Goal: Task Accomplishment & Management: Manage account settings

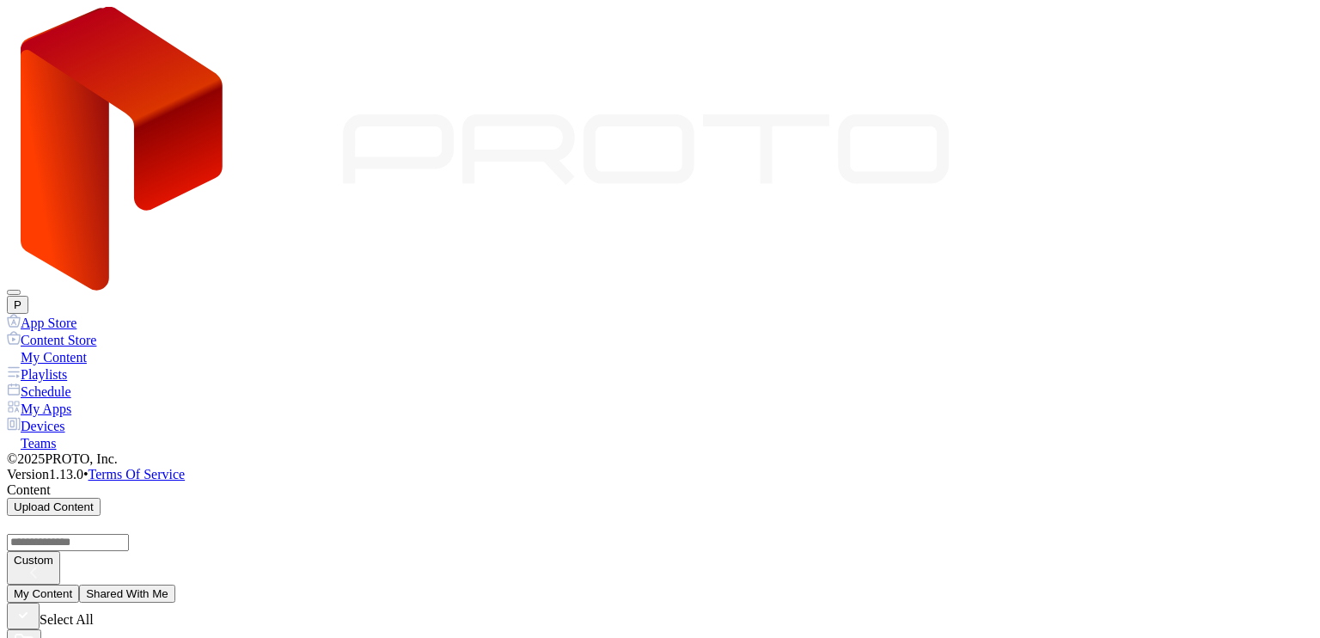
click at [28, 296] on button "P" at bounding box center [17, 305] width 21 height 18
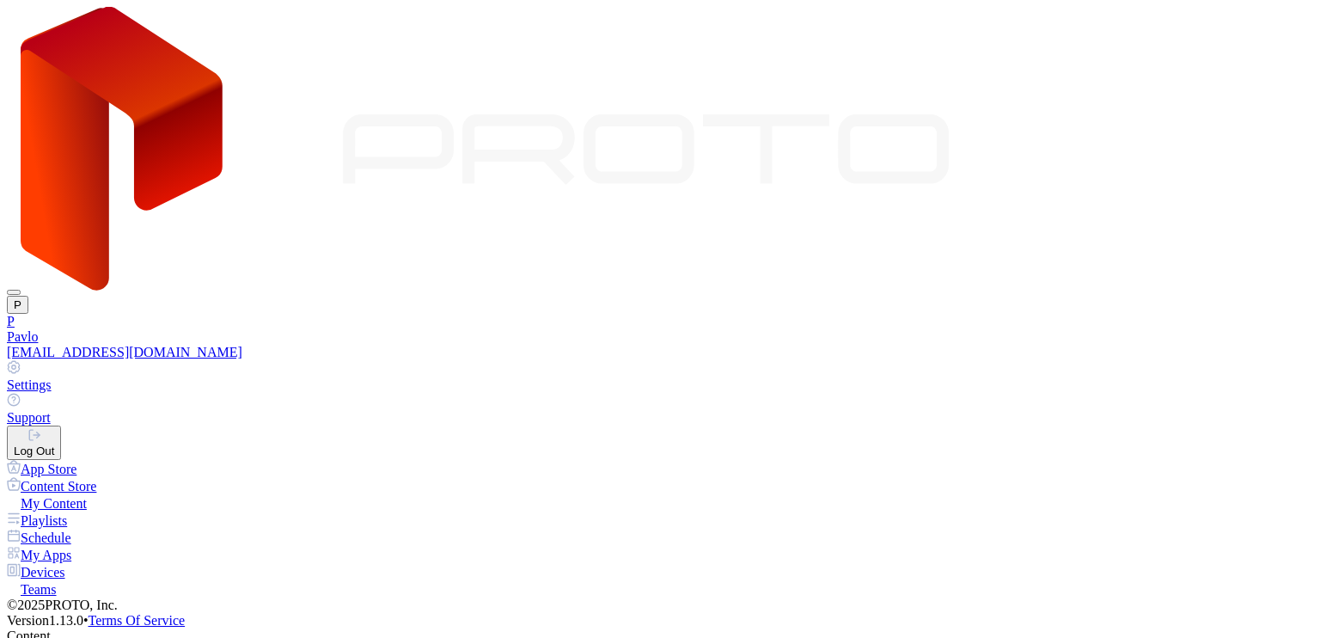
click at [1137, 329] on div "Pavlo [EMAIL_ADDRESS][DOMAIN_NAME]" at bounding box center [660, 344] width 1306 height 31
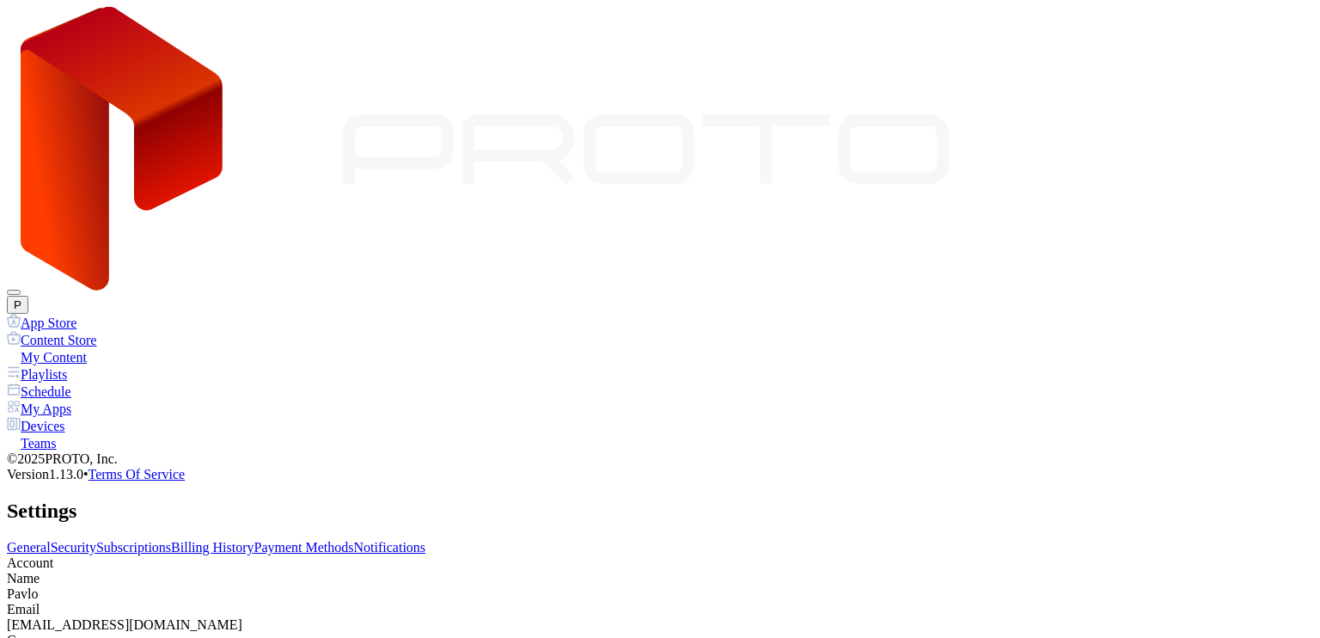
click at [354, 540] on link "Payment Methods" at bounding box center [304, 547] width 100 height 15
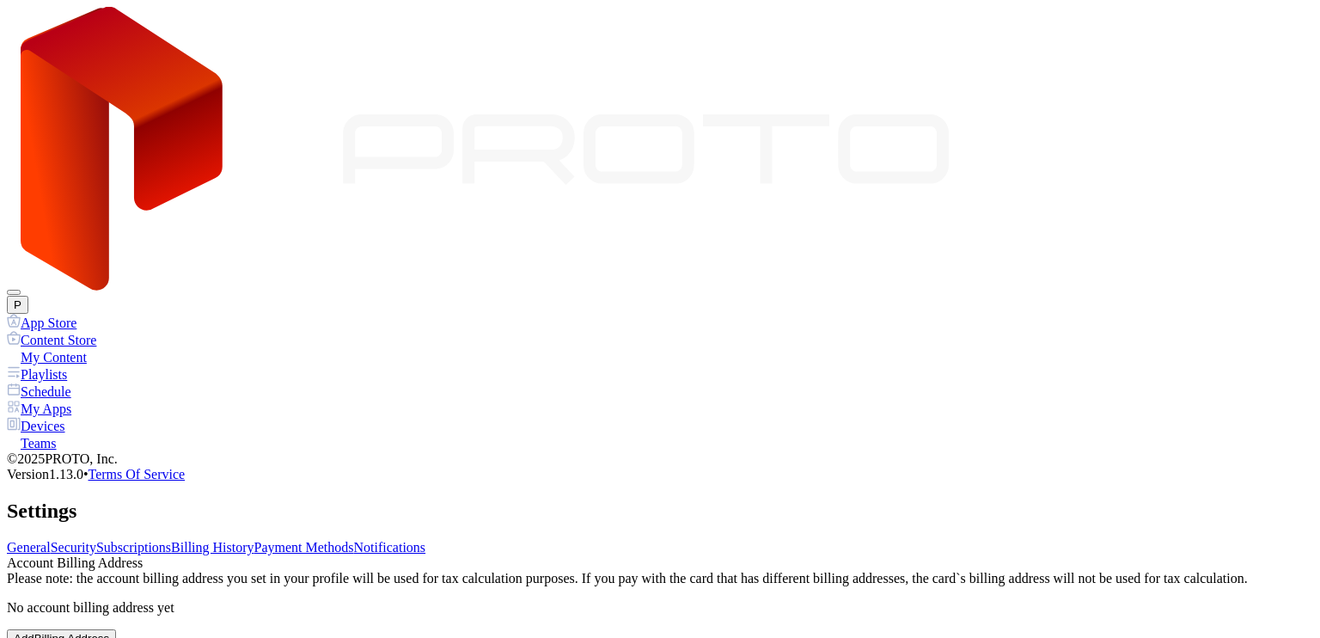
click at [426, 540] on link "Notifications" at bounding box center [390, 547] width 72 height 15
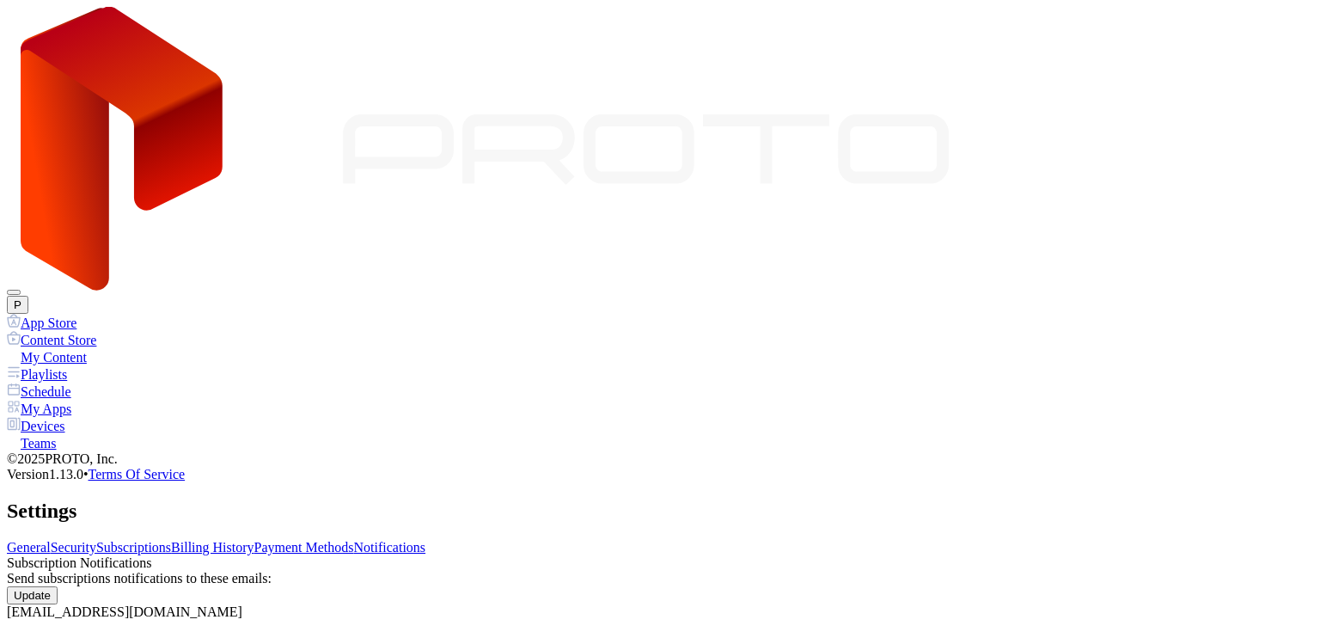
click at [28, 296] on button "P" at bounding box center [17, 305] width 21 height 18
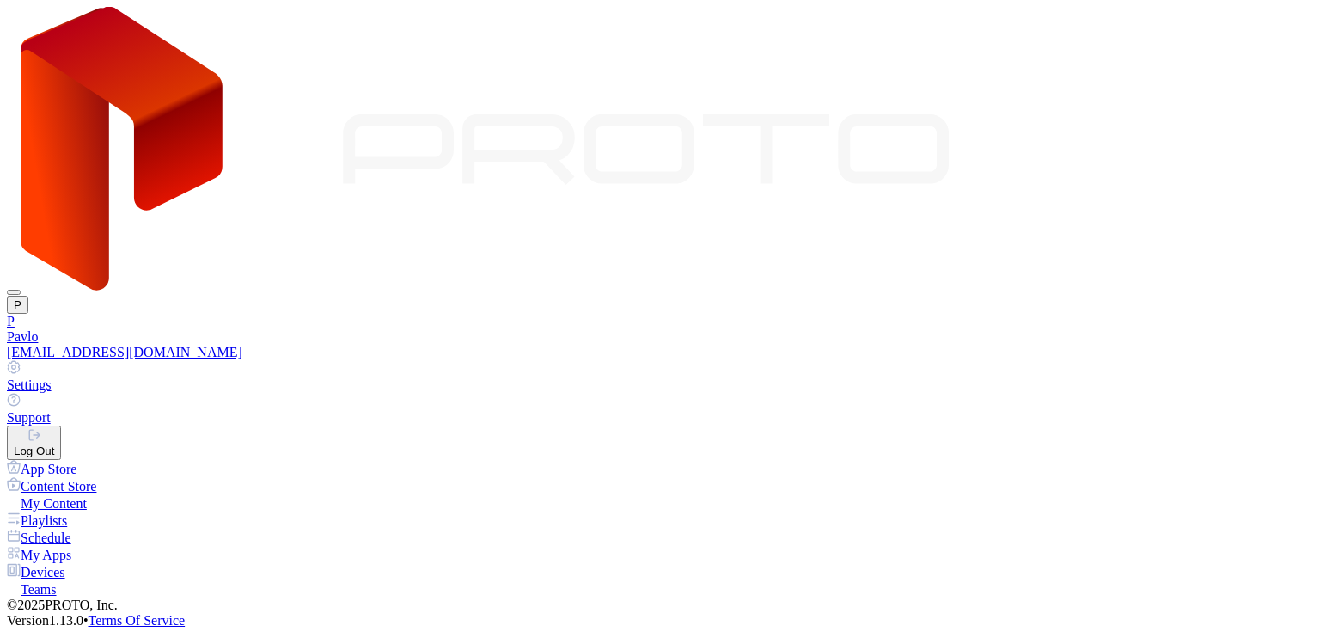
click at [1171, 360] on link "Settings" at bounding box center [660, 376] width 1306 height 33
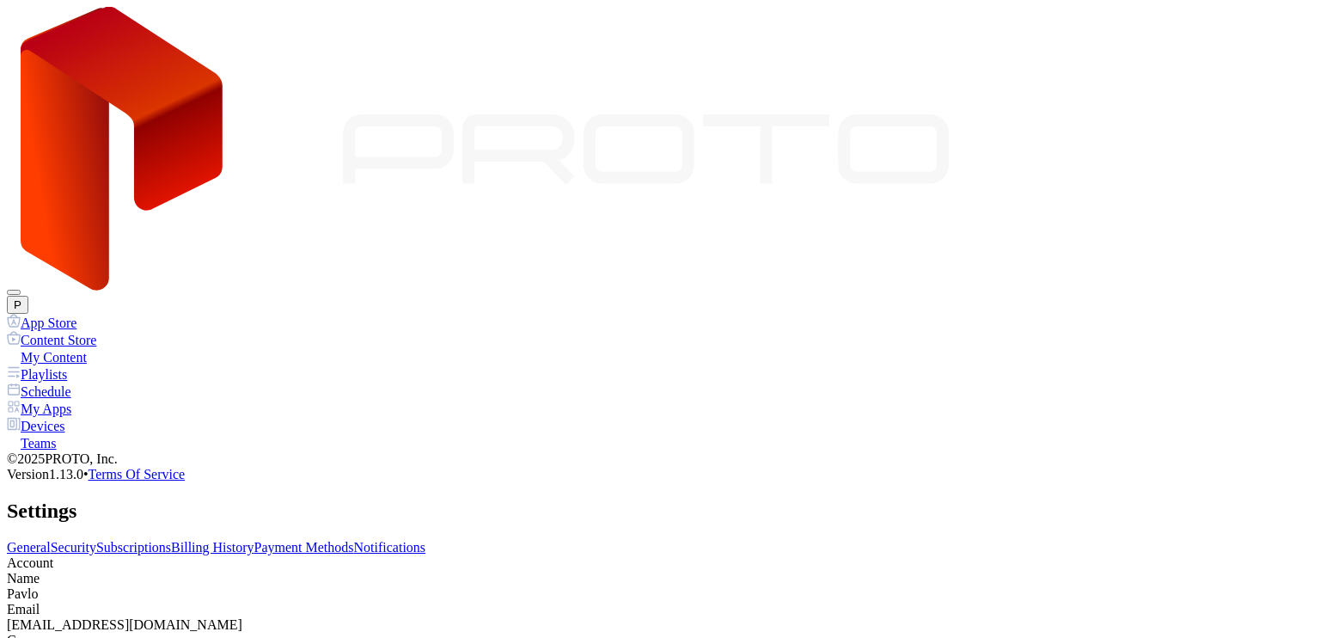
click at [909, 499] on div "Settings" at bounding box center [660, 510] width 1306 height 23
click at [545, 540] on div "General Security Subscriptions Billing History Payment Methods Notifications Ac…" at bounding box center [660, 611] width 1306 height 142
click at [253, 540] on link "Billing History" at bounding box center [212, 547] width 82 height 15
click at [171, 540] on link "Subscriptions" at bounding box center [133, 547] width 75 height 15
click at [51, 540] on link "General" at bounding box center [29, 547] width 44 height 15
